Goal: Transaction & Acquisition: Book appointment/travel/reservation

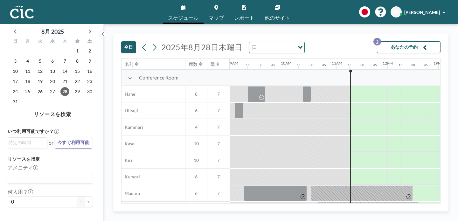
scroll to position [0, 454]
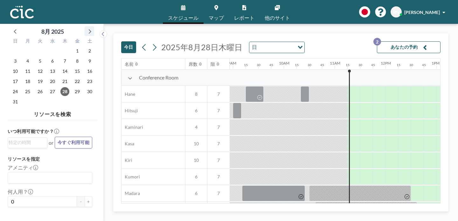
click at [89, 29] on icon at bounding box center [90, 31] width 3 height 4
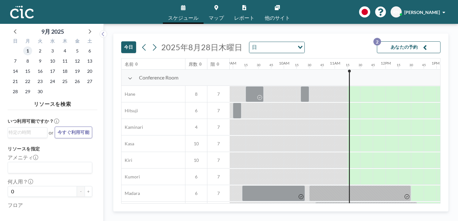
click at [24, 46] on span "1" at bounding box center [27, 50] width 9 height 9
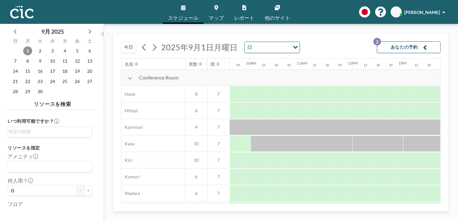
scroll to position [0, 488]
click at [24, 57] on span "8" at bounding box center [27, 61] width 9 height 9
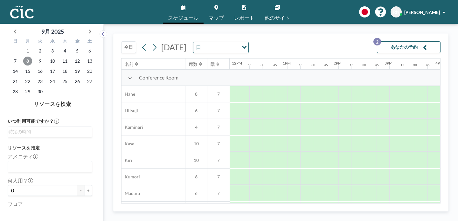
scroll to position [0, 557]
click at [451, 103] on div at bounding box center [466, 111] width 13 height 16
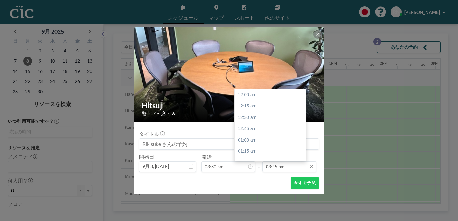
scroll to position [639, 0]
click at [254, 197] on div "04:30 pm" at bounding box center [271, 202] width 75 height 11
type input "04:30 pm"
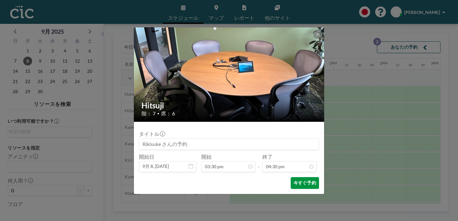
scroll to position [0, 0]
click at [290, 177] on button "今すぐ予約" at bounding box center [304, 183] width 28 height 12
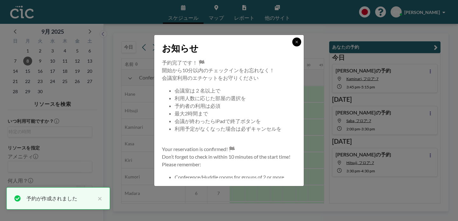
click at [295, 44] on icon at bounding box center [297, 42] width 4 height 4
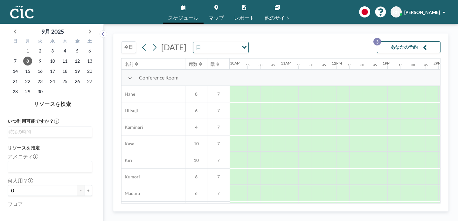
scroll to position [0, 503]
click at [387, 136] on div at bounding box center [393, 144] width 13 height 16
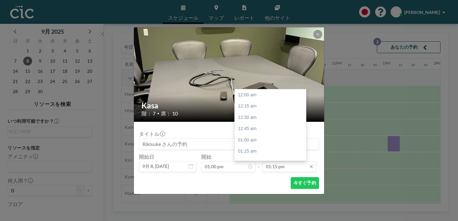
scroll to position [538, 0]
click at [254, 185] on div "02:00 pm" at bounding box center [271, 190] width 75 height 11
type input "02:00 pm"
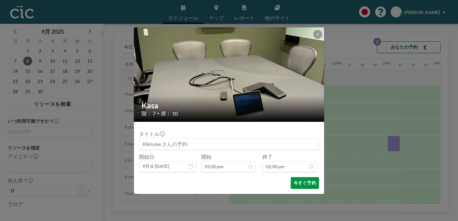
scroll to position [568, 0]
click at [290, 177] on button "今すぐ予約" at bounding box center [304, 183] width 28 height 12
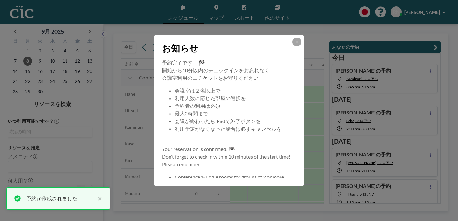
click at [292, 46] on div at bounding box center [296, 41] width 9 height 9
click at [292, 46] on button at bounding box center [296, 41] width 9 height 9
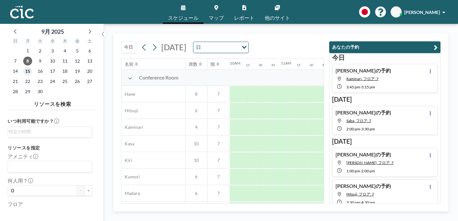
click at [24, 67] on span "15" at bounding box center [27, 71] width 9 height 9
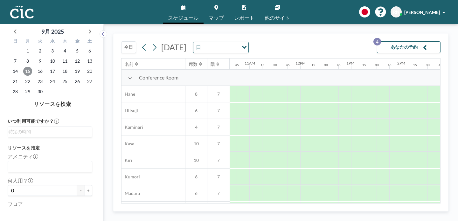
scroll to position [0, 543]
click at [449, 103] on div at bounding box center [455, 111] width 13 height 16
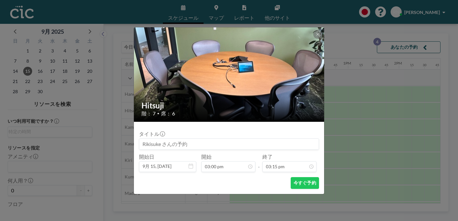
scroll to position [619, 0]
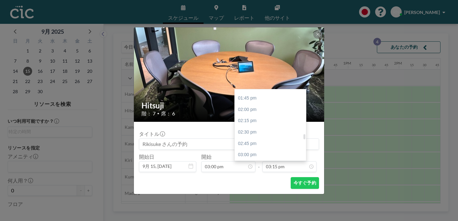
click at [245, 194] on div "04:00 pm" at bounding box center [271, 199] width 75 height 11
type input "04:00 pm"
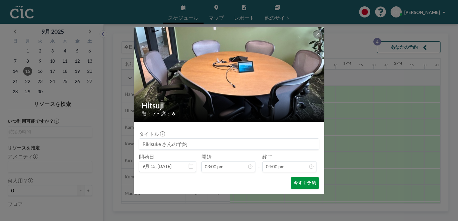
scroll to position [649, 0]
click at [290, 177] on button "今すぐ予約" at bounding box center [304, 183] width 28 height 12
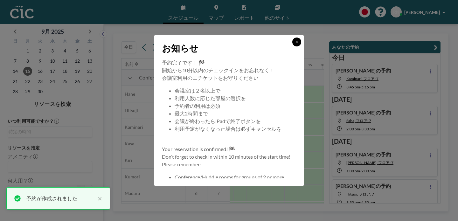
click at [295, 43] on icon at bounding box center [296, 42] width 2 height 2
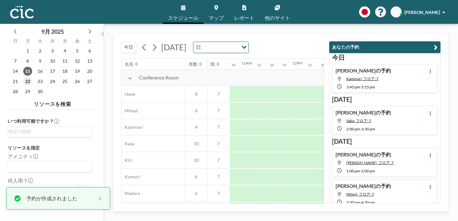
click at [24, 77] on span "22" at bounding box center [27, 81] width 9 height 9
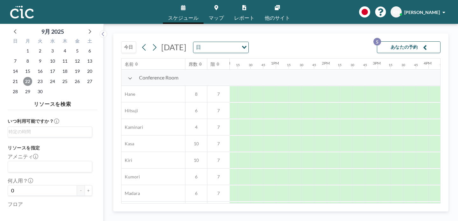
scroll to position [0, 616]
click at [376, 103] on div at bounding box center [382, 111] width 13 height 16
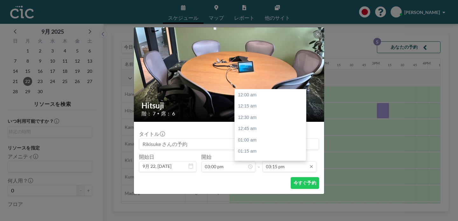
scroll to position [619, 0]
click at [252, 194] on div "04:00 pm" at bounding box center [271, 199] width 75 height 11
type input "04:00 pm"
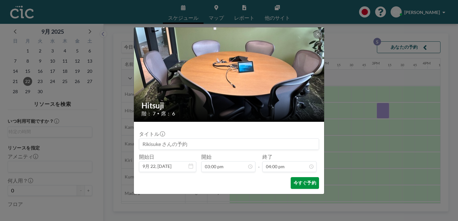
scroll to position [649, 0]
click at [290, 177] on button "今すぐ予約" at bounding box center [304, 183] width 28 height 12
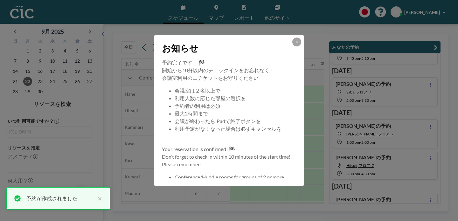
scroll to position [34, 0]
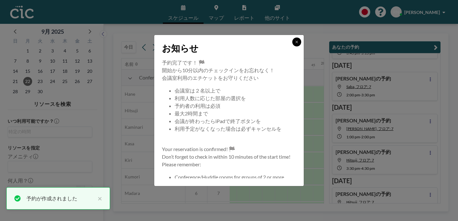
click at [295, 44] on icon at bounding box center [297, 42] width 4 height 4
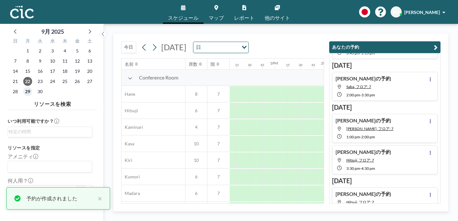
click at [23, 87] on span "29" at bounding box center [27, 91] width 9 height 9
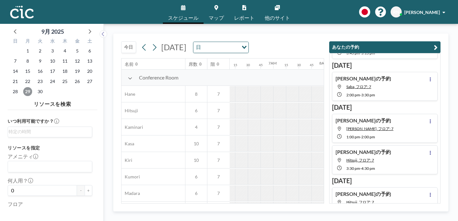
scroll to position [0, 320]
click at [24, 77] on span "22" at bounding box center [27, 81] width 9 height 9
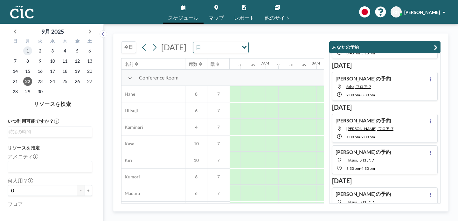
click at [23, 46] on span "1" at bounding box center [27, 50] width 9 height 9
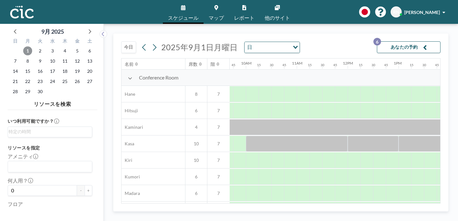
scroll to position [0, 490]
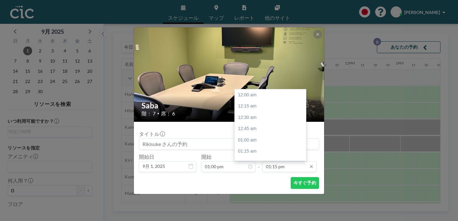
scroll to position [538, 0]
click at [246, 185] on div "02:00 pm" at bounding box center [271, 190] width 75 height 11
type input "02:00 pm"
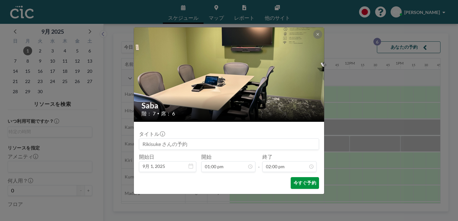
scroll to position [568, 0]
click at [290, 177] on button "今すぐ予約" at bounding box center [304, 183] width 28 height 12
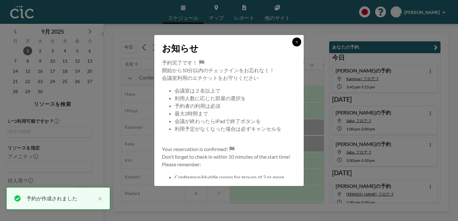
click at [295, 44] on icon at bounding box center [297, 42] width 4 height 4
